Goal: Transaction & Acquisition: Purchase product/service

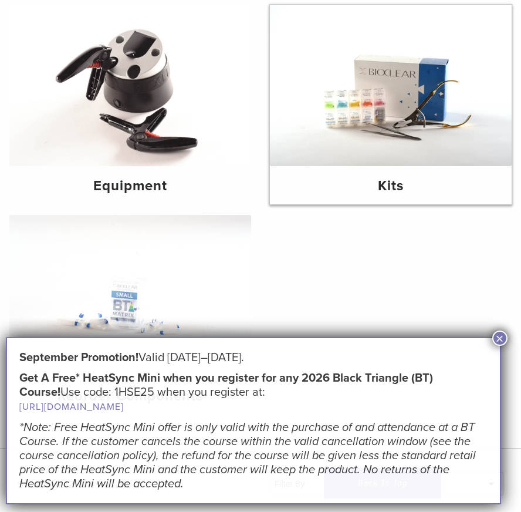
scroll to position [142, 0]
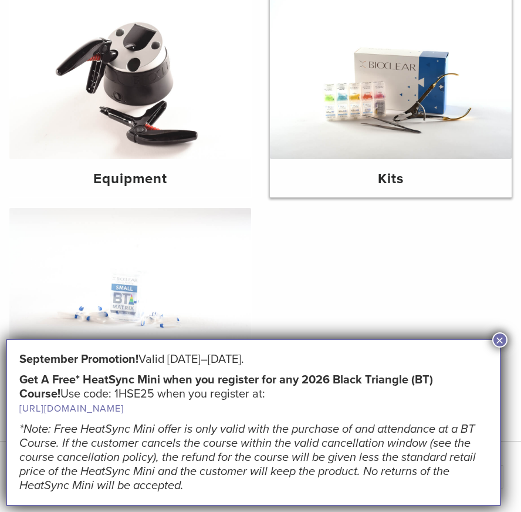
click at [442, 93] on img at bounding box center [391, 78] width 242 height 161
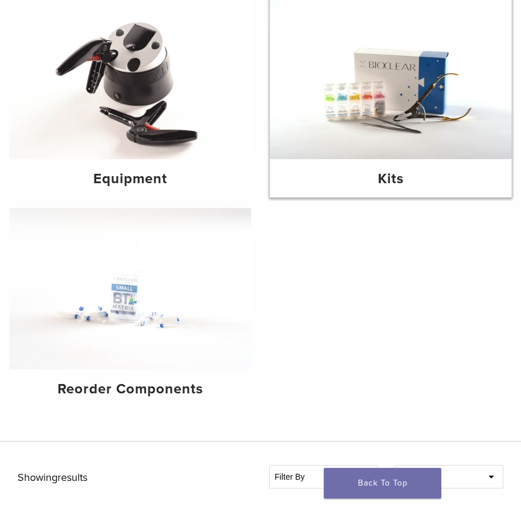
click at [454, 75] on img at bounding box center [391, 78] width 242 height 161
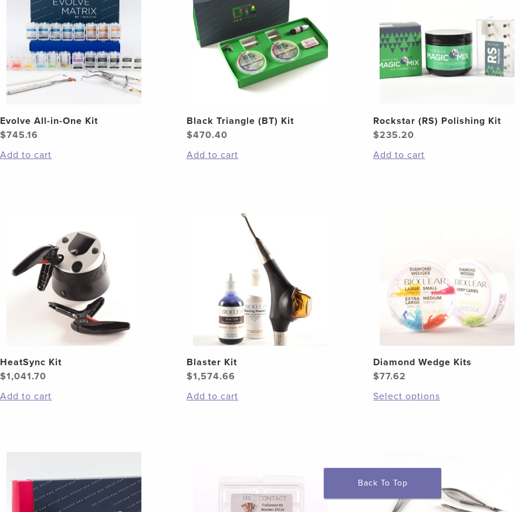
scroll to position [266, 0]
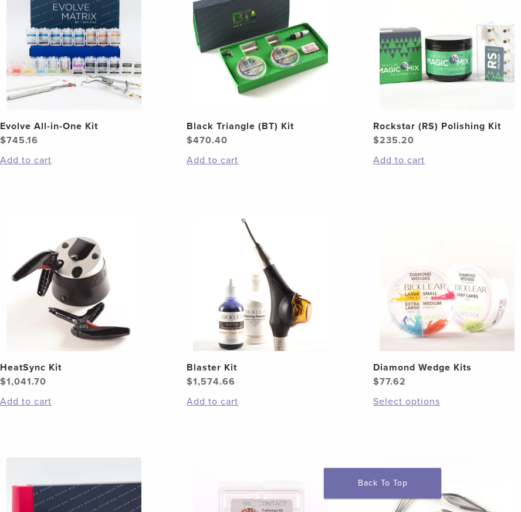
click at [256, 61] on img at bounding box center [260, 42] width 135 height 135
